Goal: Information Seeking & Learning: Learn about a topic

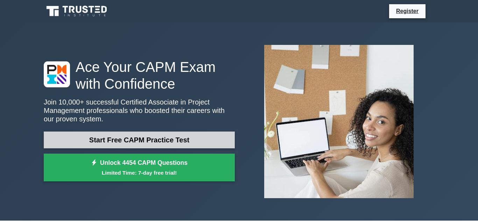
click at [186, 135] on link "Start Free CAPM Practice Test" at bounding box center [139, 139] width 191 height 17
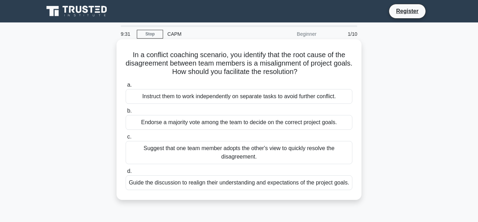
click at [272, 183] on div "Guide the discussion to realign their understanding and expectations of the pro…" at bounding box center [239, 182] width 227 height 15
click at [126, 173] on input "d. Guide the discussion to realign their understanding and expectations of the …" at bounding box center [126, 171] width 0 height 5
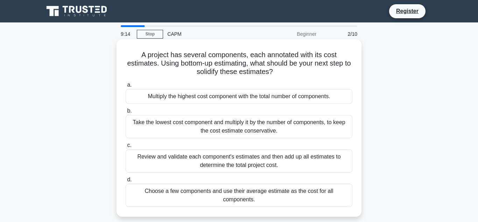
click at [273, 197] on div "Choose a few components and use their average estimate as the cost for all comp…" at bounding box center [239, 194] width 227 height 23
click at [126, 182] on input "d. Choose a few components and use their average estimate as the cost for all c…" at bounding box center [126, 179] width 0 height 5
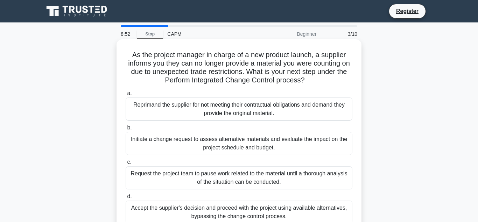
click at [273, 211] on div "Accept the supplier's decision and proceed with the project using available alt…" at bounding box center [239, 211] width 227 height 23
click at [126, 198] on input "d. Accept the supplier's decision and proceed with the project using available …" at bounding box center [126, 196] width 0 height 5
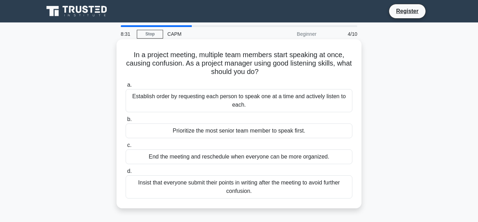
click at [322, 97] on div "Establish order by requesting each person to speak one at a time and actively l…" at bounding box center [239, 100] width 227 height 23
click at [126, 87] on input "a. Establish order by requesting each person to speak one at a time and activel…" at bounding box center [126, 85] width 0 height 5
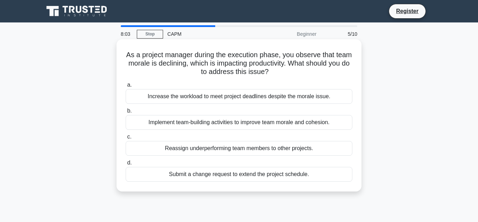
click at [298, 126] on div "Implement team-building activities to improve team morale and cohesion." at bounding box center [239, 122] width 227 height 15
click at [126, 113] on input "b. Implement team-building activities to improve team morale and cohesion." at bounding box center [126, 111] width 0 height 5
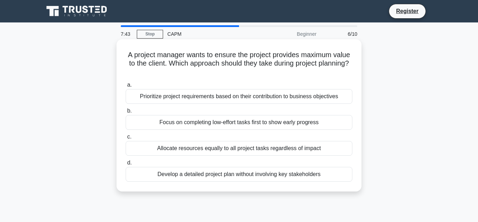
click at [309, 175] on div "Develop a detailed project plan without involving key stakeholders" at bounding box center [239, 174] width 227 height 15
click at [126, 165] on input "d. Develop a detailed project plan without involving key stakeholders" at bounding box center [126, 162] width 0 height 5
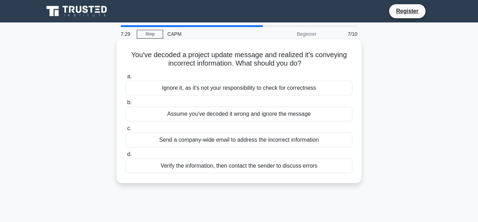
click at [309, 169] on div "Verify the information, then contact the sender to discuss errors" at bounding box center [239, 165] width 227 height 15
click at [126, 156] on input "d. Verify the information, then contact the sender to discuss errors" at bounding box center [126, 154] width 0 height 5
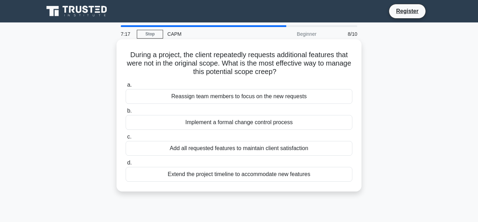
click at [305, 119] on div "Implement a formal change control process" at bounding box center [239, 122] width 227 height 15
click at [126, 113] on input "b. Implement a formal change control process" at bounding box center [126, 111] width 0 height 5
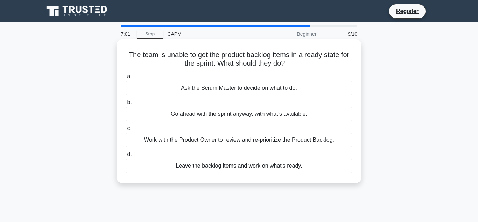
click at [305, 140] on div "Work with the Product Owner to review and re-prioritize the Product Backlog." at bounding box center [239, 139] width 227 height 15
click at [126, 131] on input "c. Work with the Product Owner to review and re-prioritize the Product Backlog." at bounding box center [126, 128] width 0 height 5
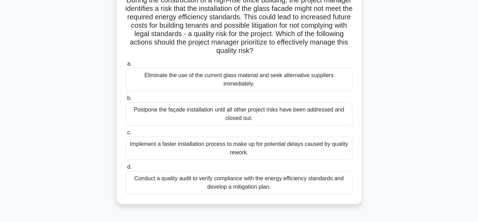
scroll to position [56, 0]
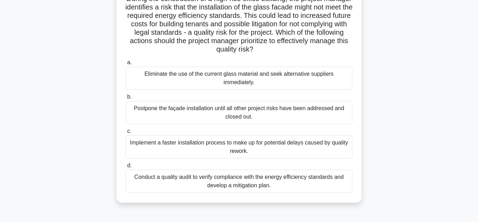
click at [312, 179] on div "Conduct a quality audit to verify compliance with the energy efficiency standar…" at bounding box center [239, 180] width 227 height 23
click at [126, 168] on input "d. Conduct a quality audit to verify compliance with the energy efficiency stan…" at bounding box center [126, 165] width 0 height 5
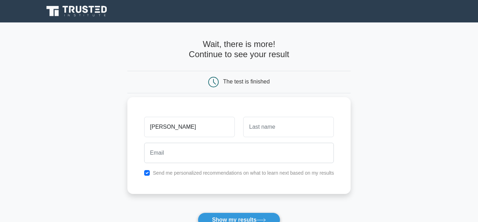
type input "Sneha Awelana"
click at [314, 134] on input "text" at bounding box center [288, 127] width 91 height 20
type input "Awudanjong"
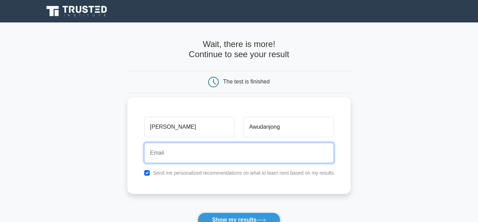
click at [255, 155] on input "email" at bounding box center [239, 152] width 190 height 20
type input "snehaawelanaawudanjong@gmail.com"
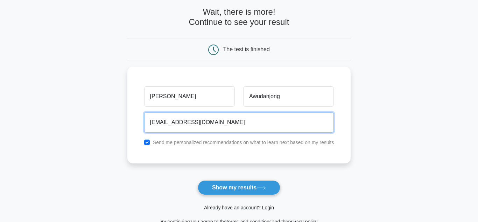
scroll to position [33, 0]
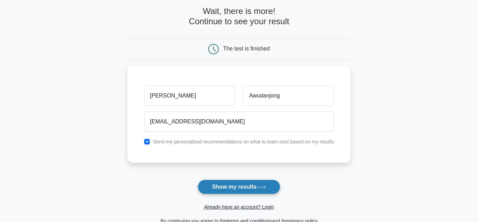
click at [243, 185] on button "Show my results" at bounding box center [239, 186] width 83 height 15
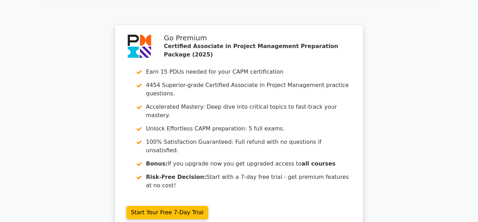
scroll to position [1284, 0]
